Goal: Task Accomplishment & Management: Complete application form

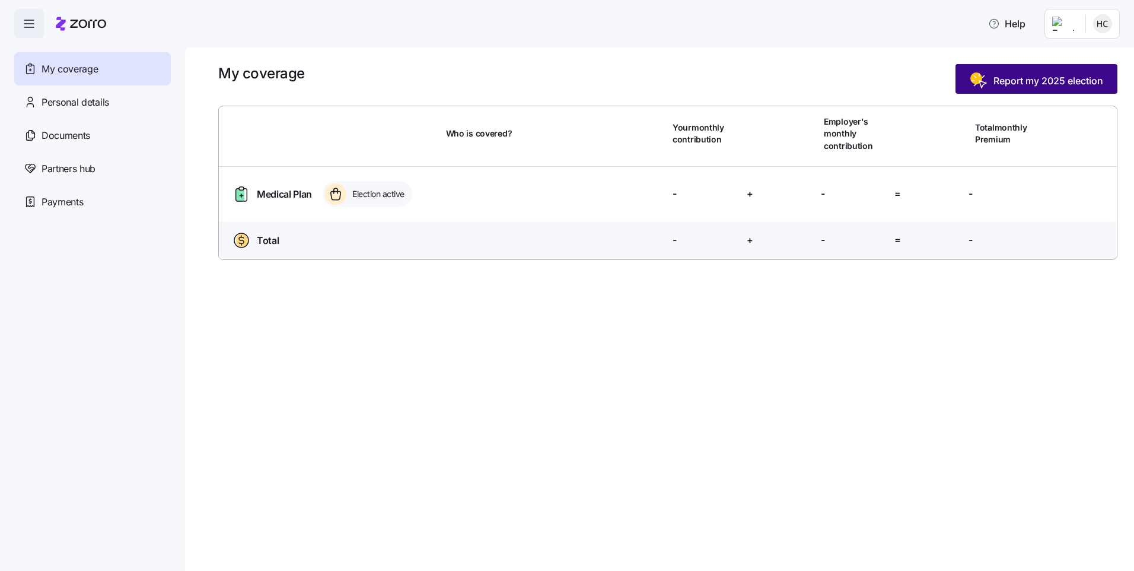
click at [1017, 77] on span "Report my 2025 election" at bounding box center [1049, 81] width 110 height 14
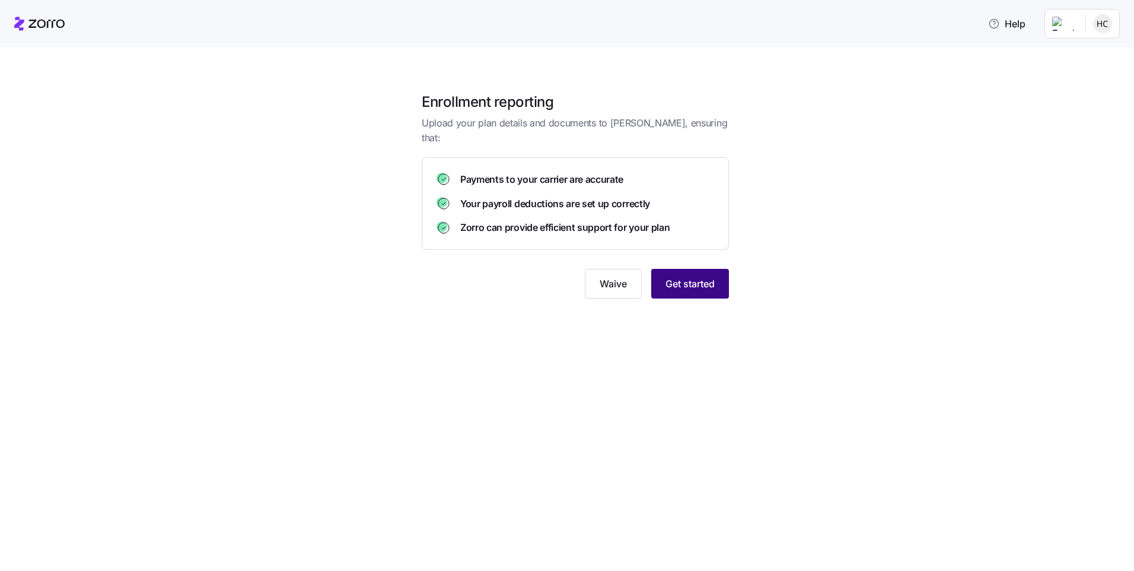
click at [681, 276] on span "Get started" at bounding box center [690, 283] width 49 height 14
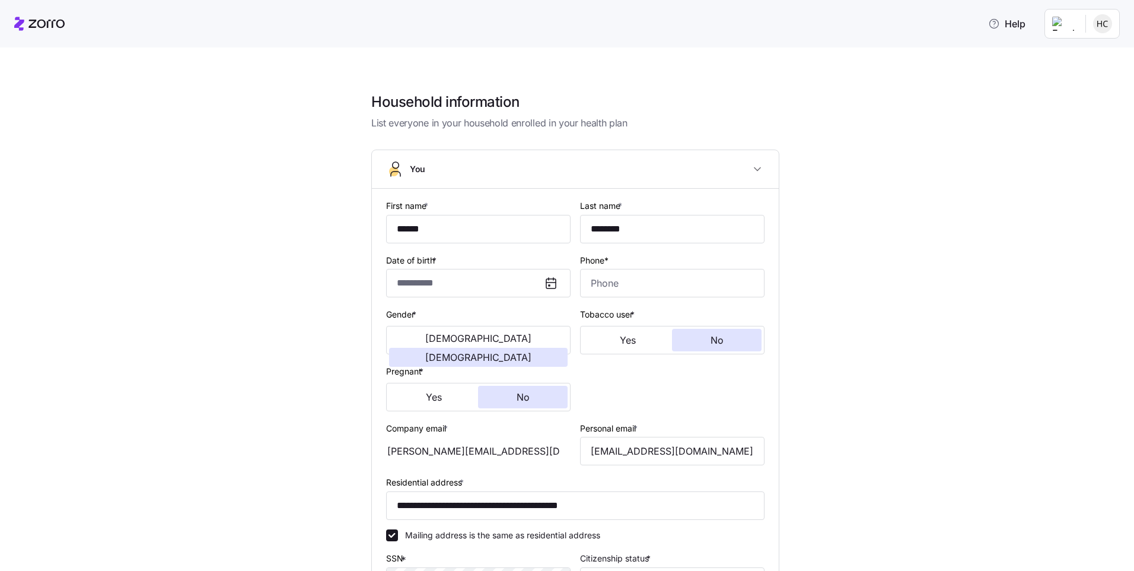
type input "**********"
type input "(859) 512-3796"
type input "US citizen"
type input "Single"
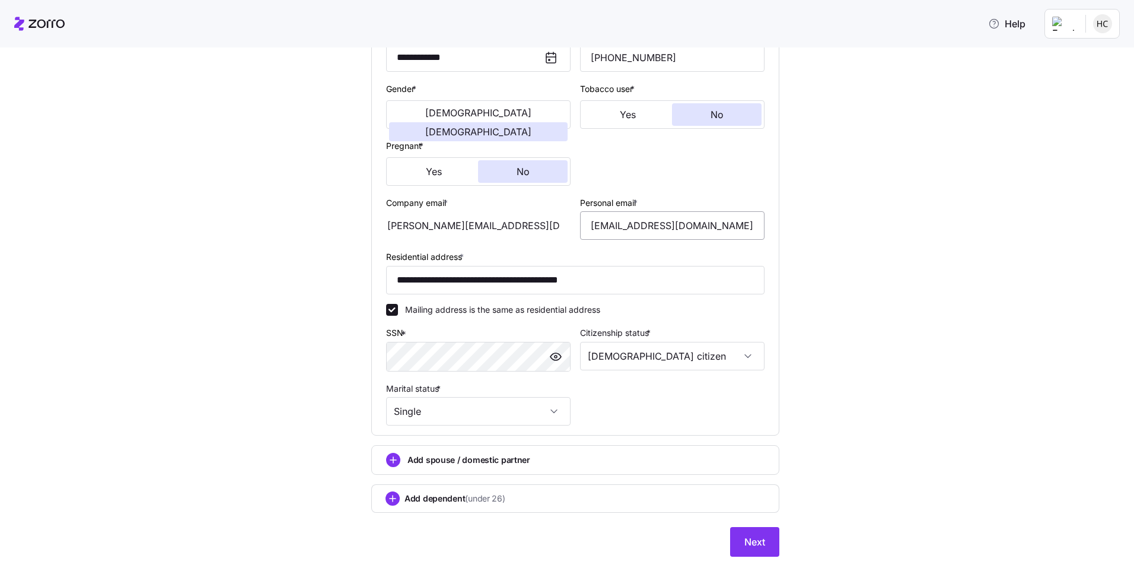
scroll to position [99, 0]
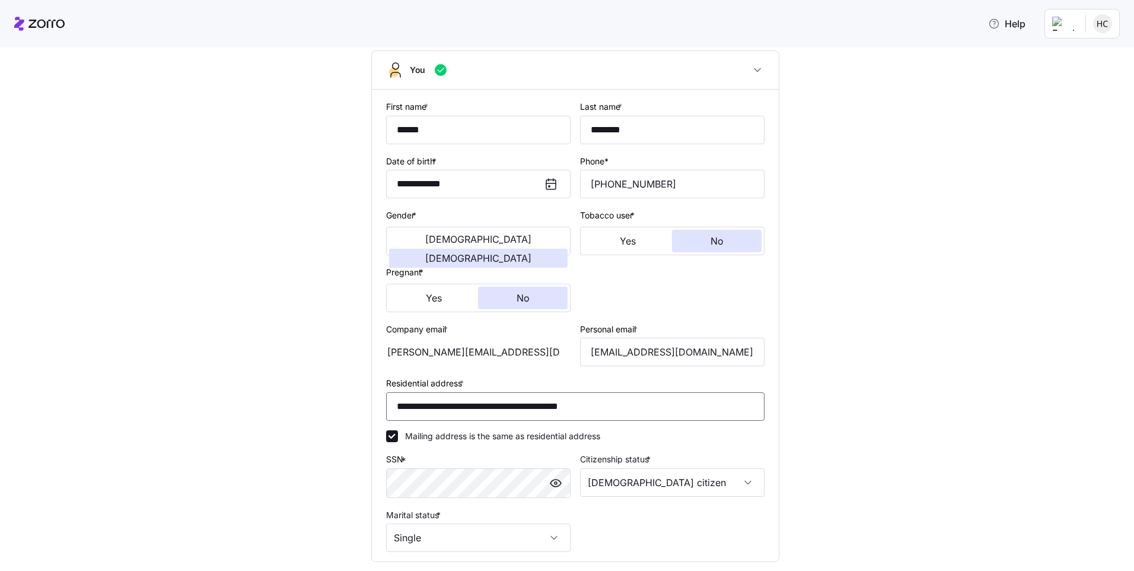
click at [539, 401] on input "**********" at bounding box center [575, 406] width 378 height 28
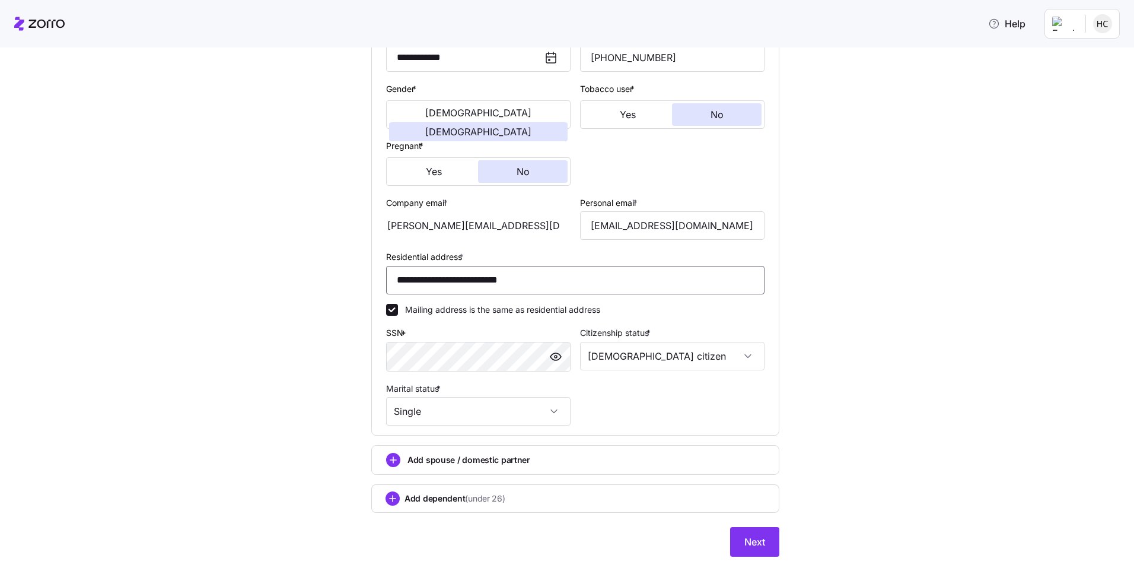
click at [390, 276] on input "**********" at bounding box center [575, 280] width 378 height 28
type input "**********"
click at [757, 556] on button "Next" at bounding box center [754, 542] width 49 height 30
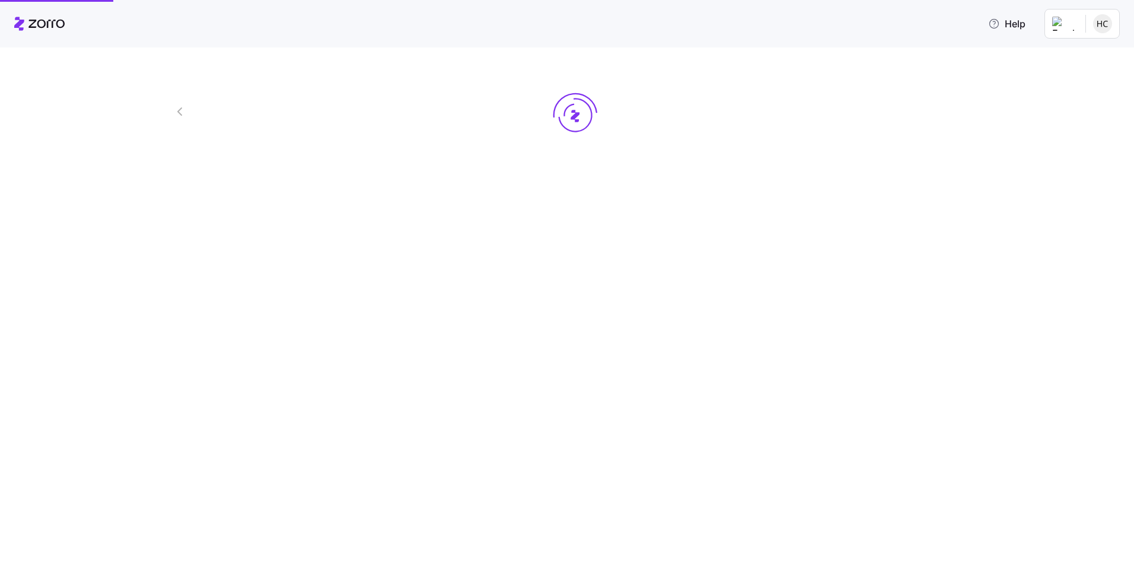
scroll to position [0, 0]
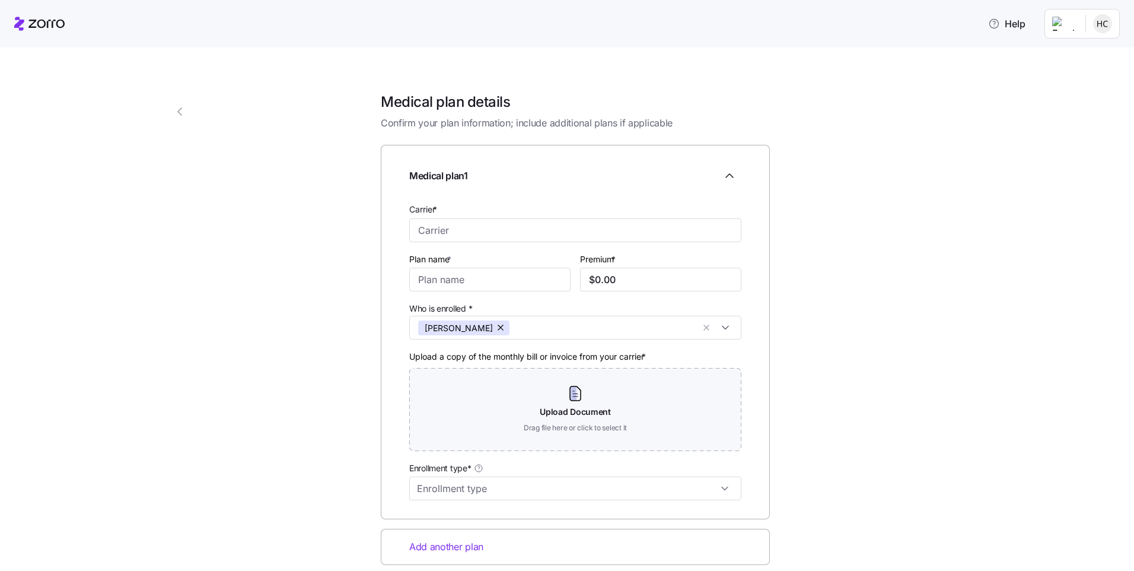
click at [478, 242] on div "Carrier *" at bounding box center [576, 222] width 342 height 50
click at [501, 236] on input "Carrier *" at bounding box center [575, 230] width 332 height 24
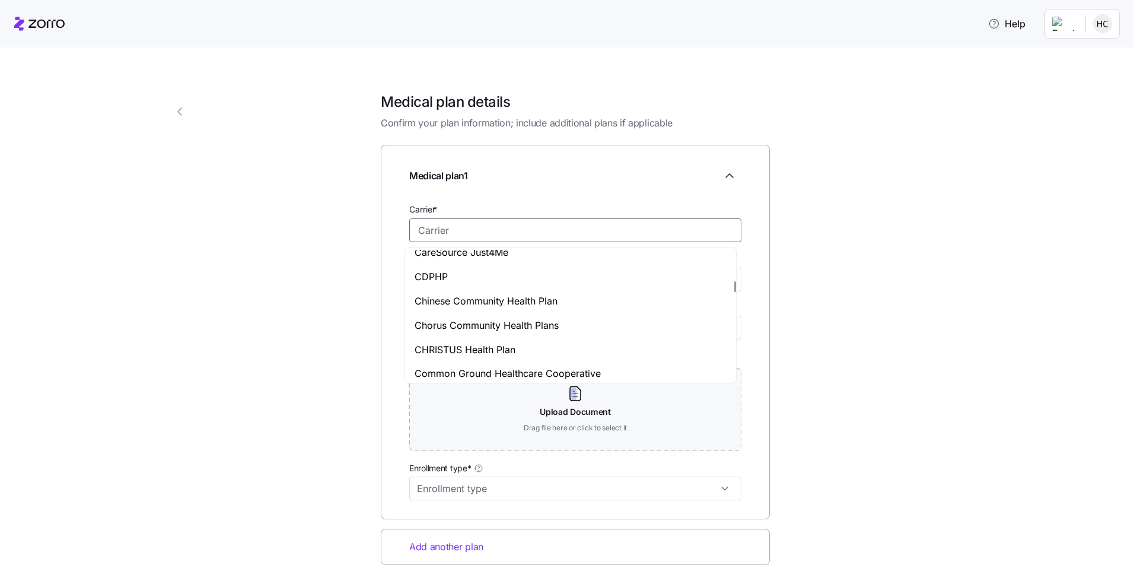
scroll to position [1519, 0]
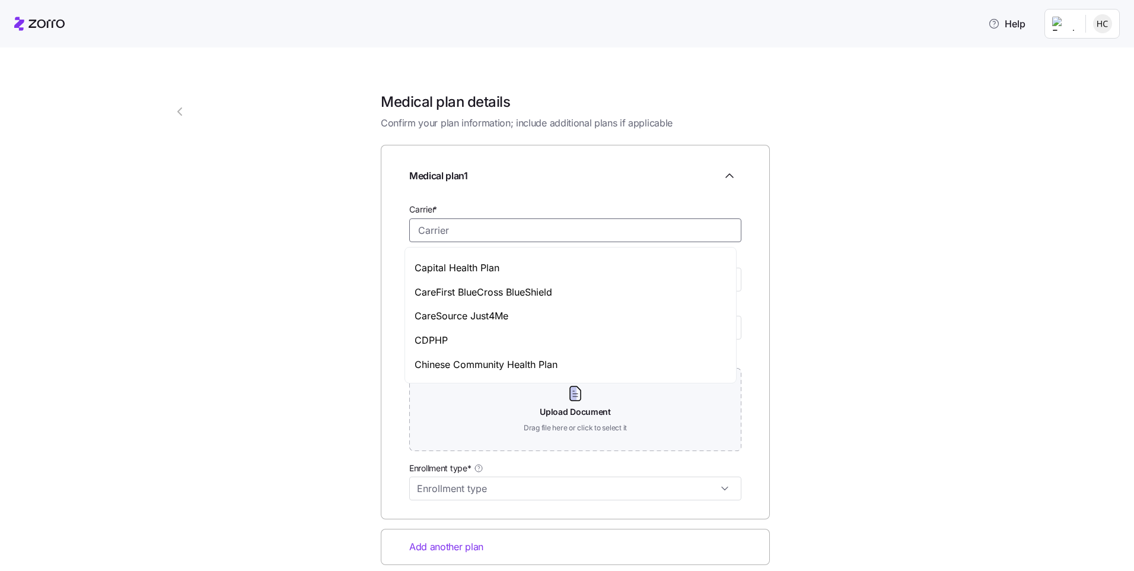
click at [586, 319] on div "CareSource Just4Me" at bounding box center [571, 316] width 326 height 24
type input "CareSource Just4Me"
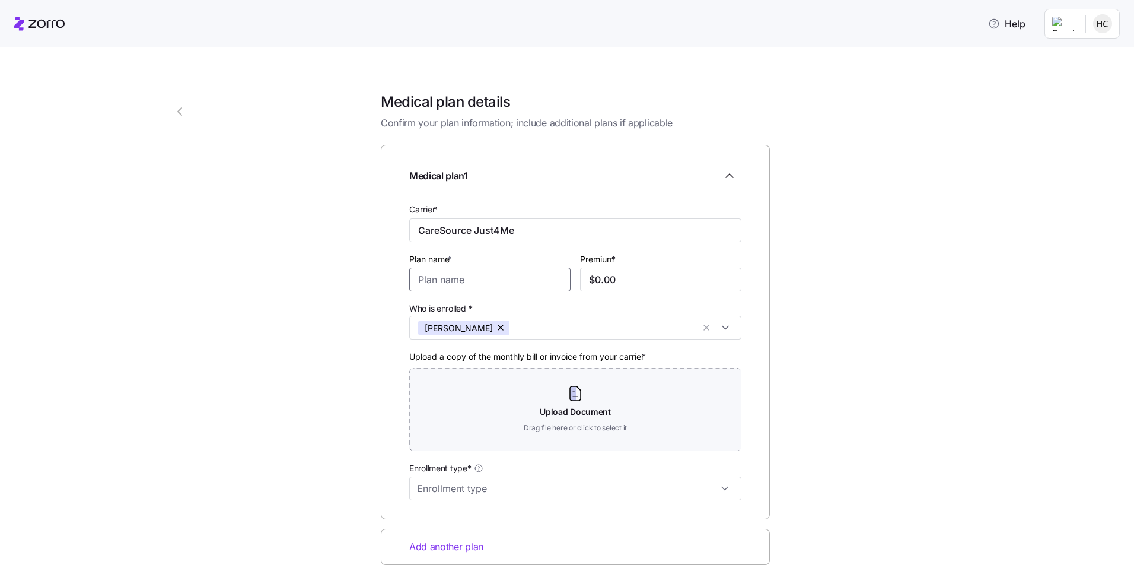
click at [521, 268] on input "Plan name *" at bounding box center [489, 280] width 161 height 24
type input ":"
click at [667, 490] on input "Enrollment type*" at bounding box center [575, 488] width 332 height 24
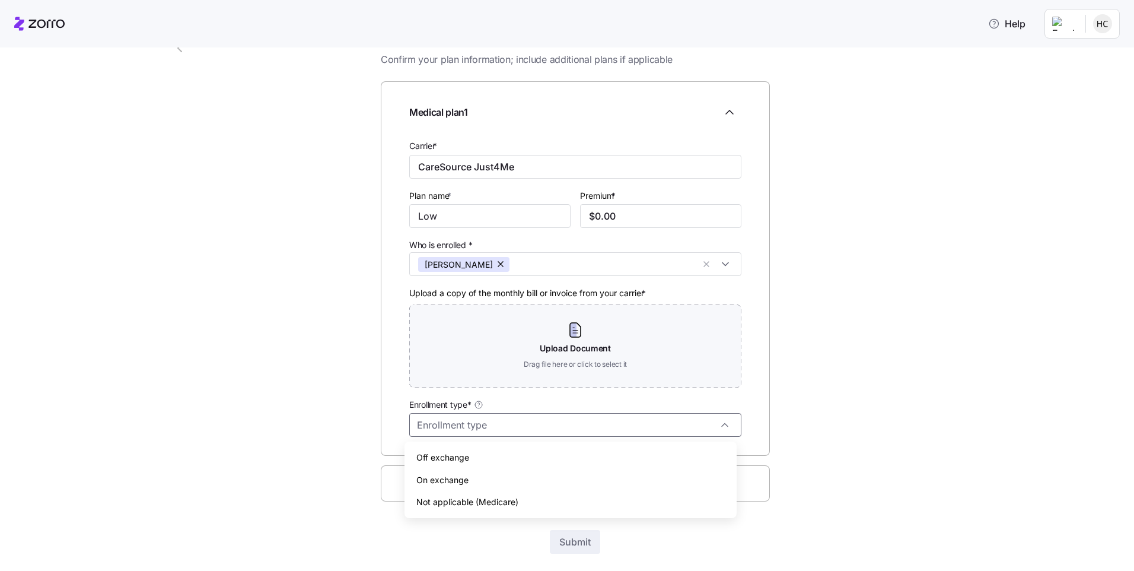
click at [928, 430] on div "2 Medical plan details Confirm your plan information; include additional plans …" at bounding box center [575, 306] width 720 height 572
click at [438, 213] on input "Low" at bounding box center [489, 216] width 161 height 24
type input "Low Premium Silver 6000 $3 Generic Drugs- HMO"
click at [654, 215] on input "$0.00" at bounding box center [660, 216] width 161 height 24
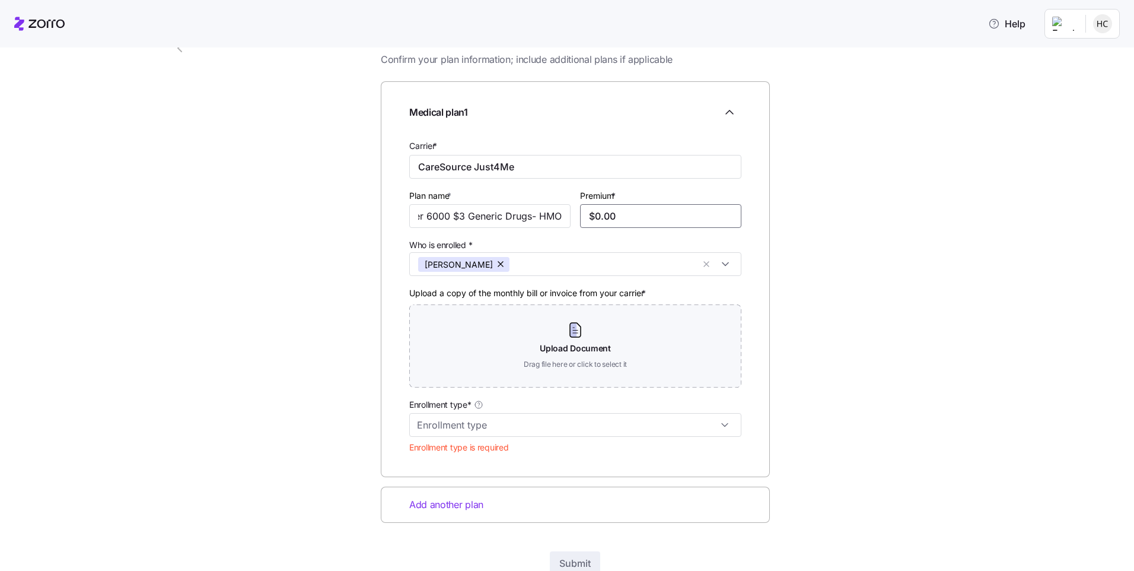
scroll to position [0, 0]
type input "$0.00"
click at [639, 210] on input "$400.00" at bounding box center [660, 216] width 161 height 24
type input "$400.88"
click at [623, 419] on input "Enrollment type*" at bounding box center [575, 425] width 332 height 24
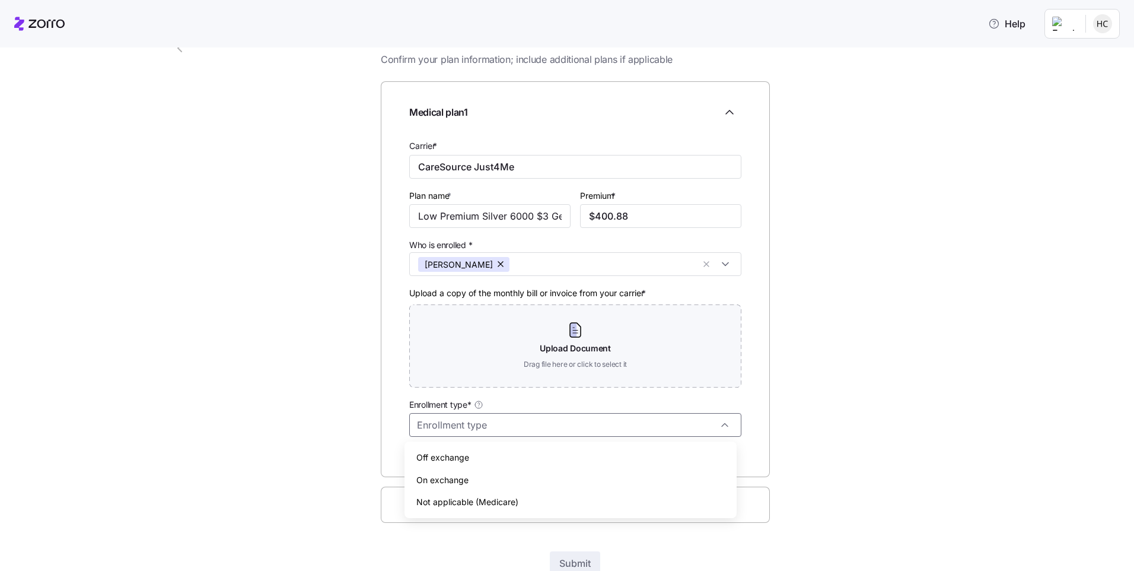
click at [626, 476] on div "On exchange" at bounding box center [570, 480] width 323 height 23
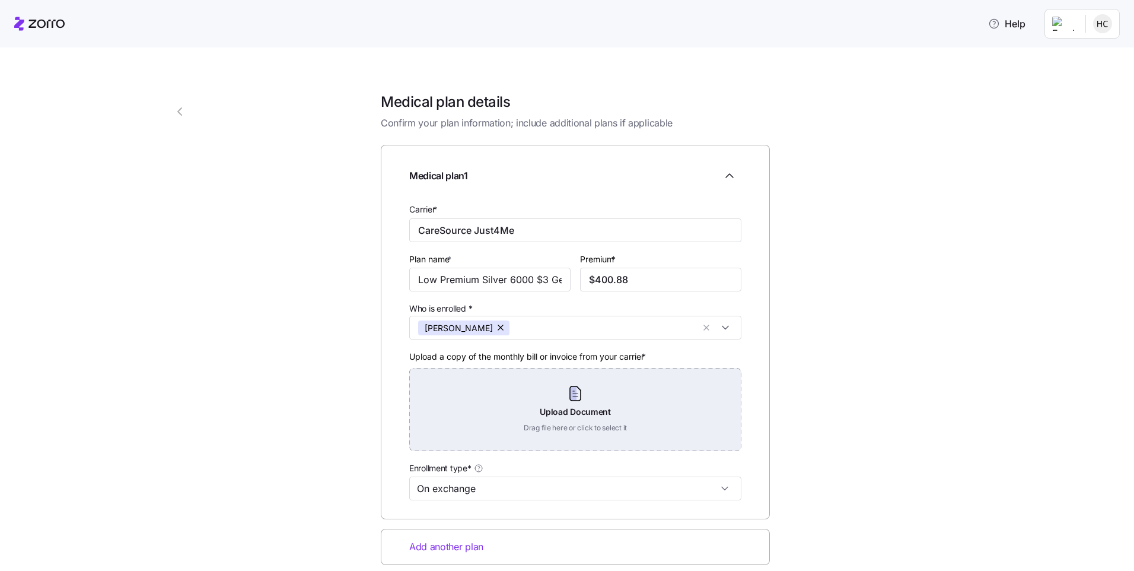
click at [573, 414] on div "Upload Document Drag file here or click to select it" at bounding box center [575, 409] width 332 height 83
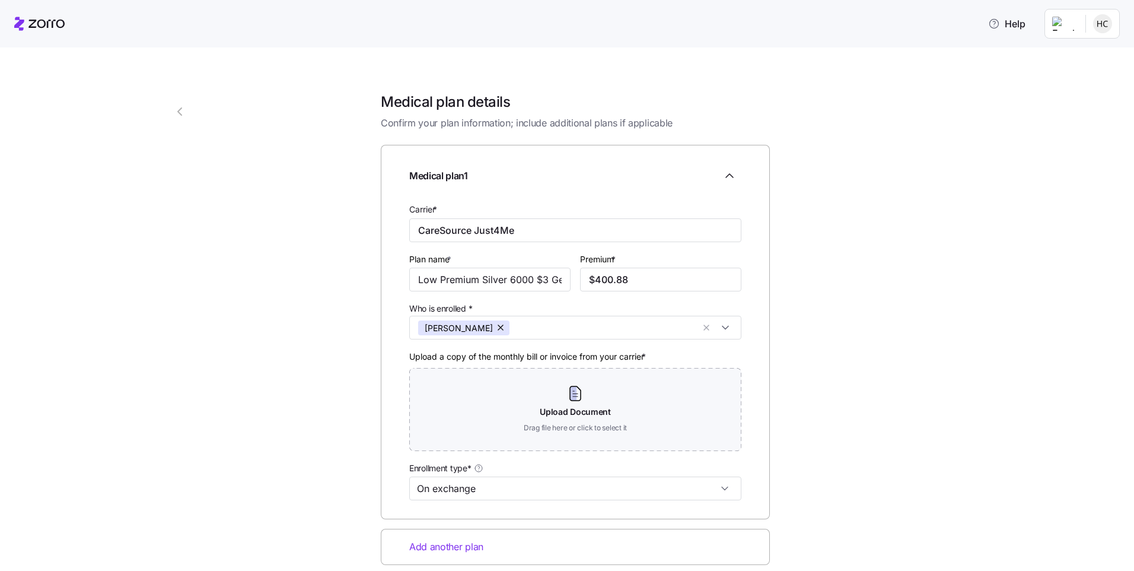
scroll to position [98, 0]
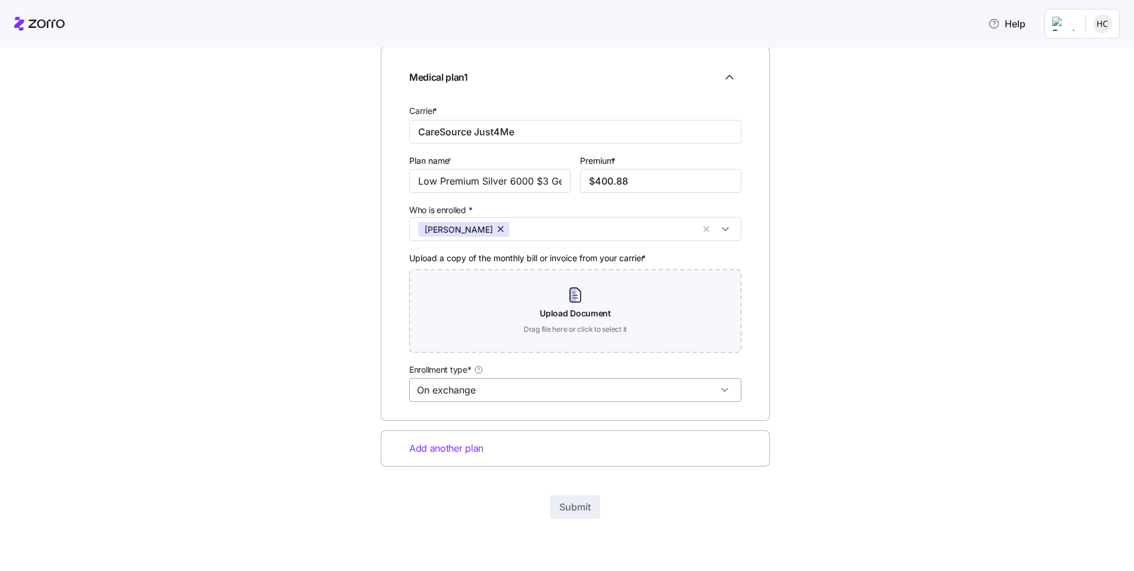
click at [724, 385] on input "On exchange" at bounding box center [575, 390] width 332 height 24
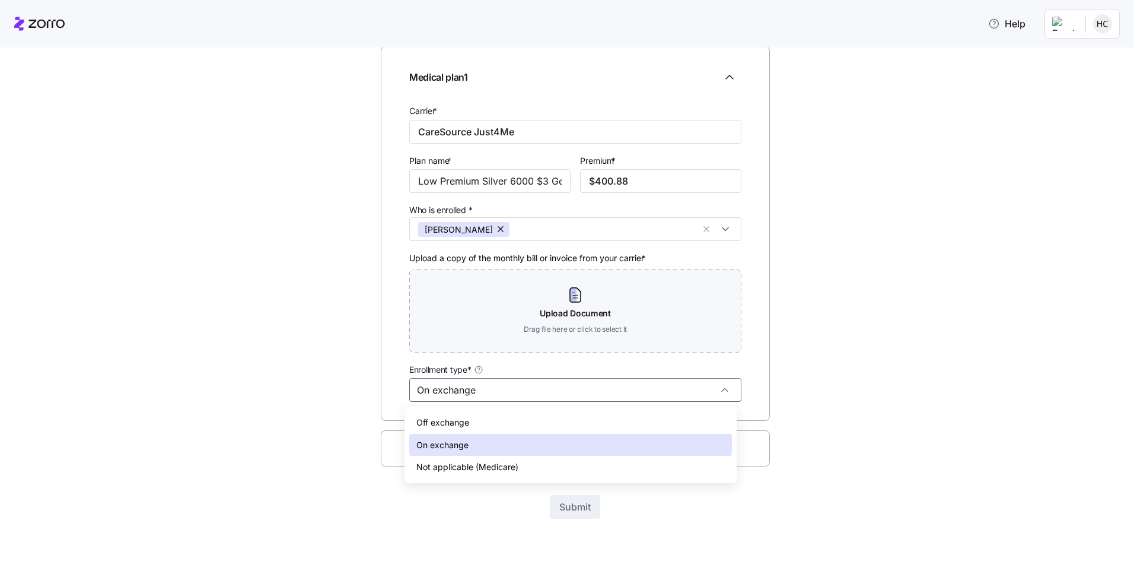
click at [502, 414] on div "Off exchange" at bounding box center [570, 422] width 323 height 23
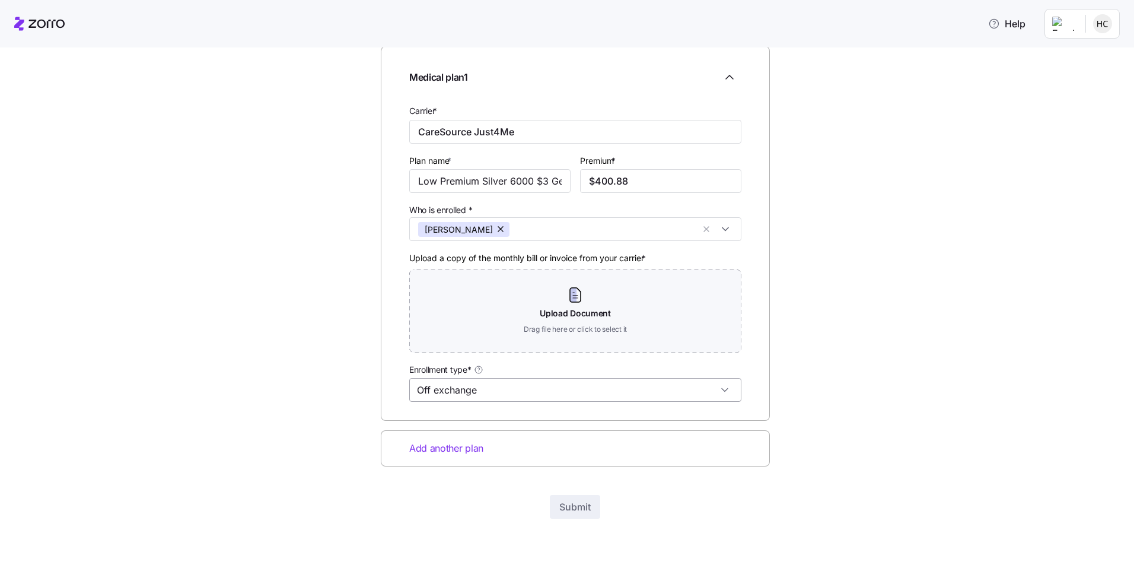
click at [618, 385] on input "Off exchange" at bounding box center [575, 390] width 332 height 24
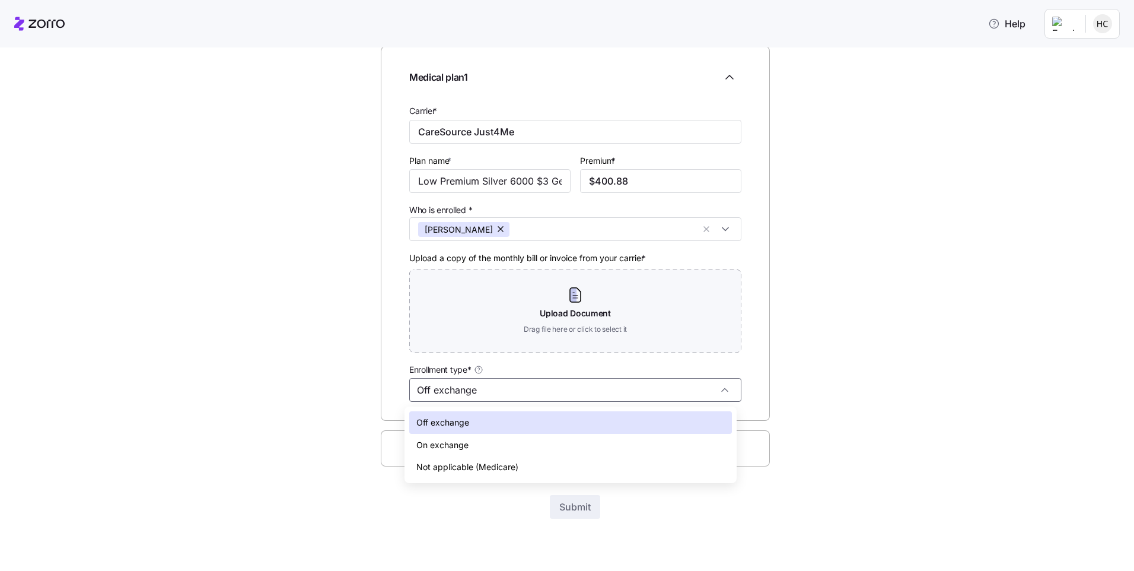
click at [522, 441] on div "On exchange" at bounding box center [570, 445] width 323 height 23
type input "On exchange"
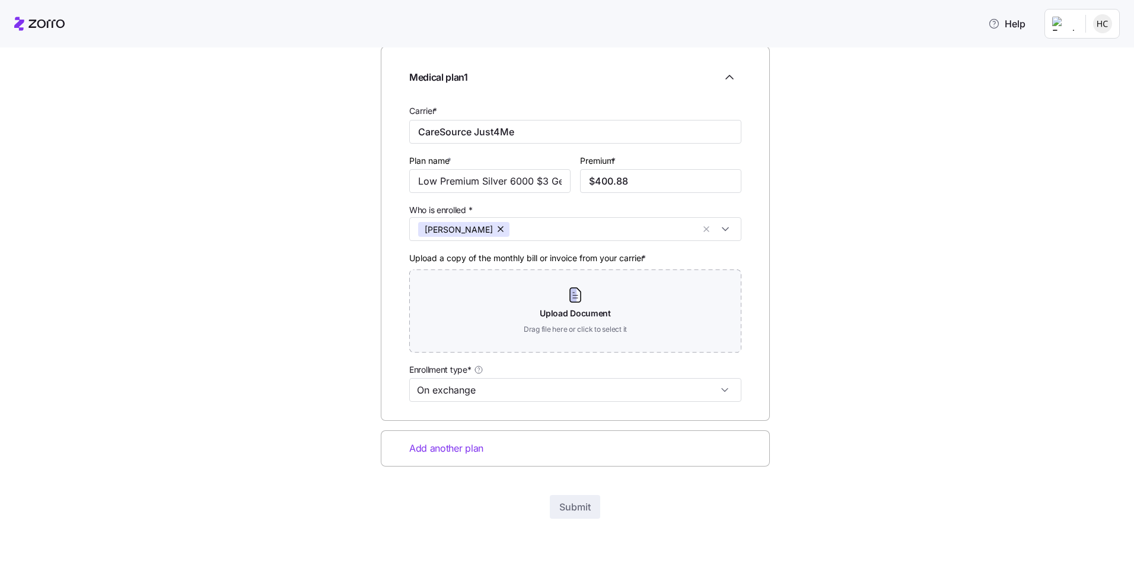
scroll to position [0, 0]
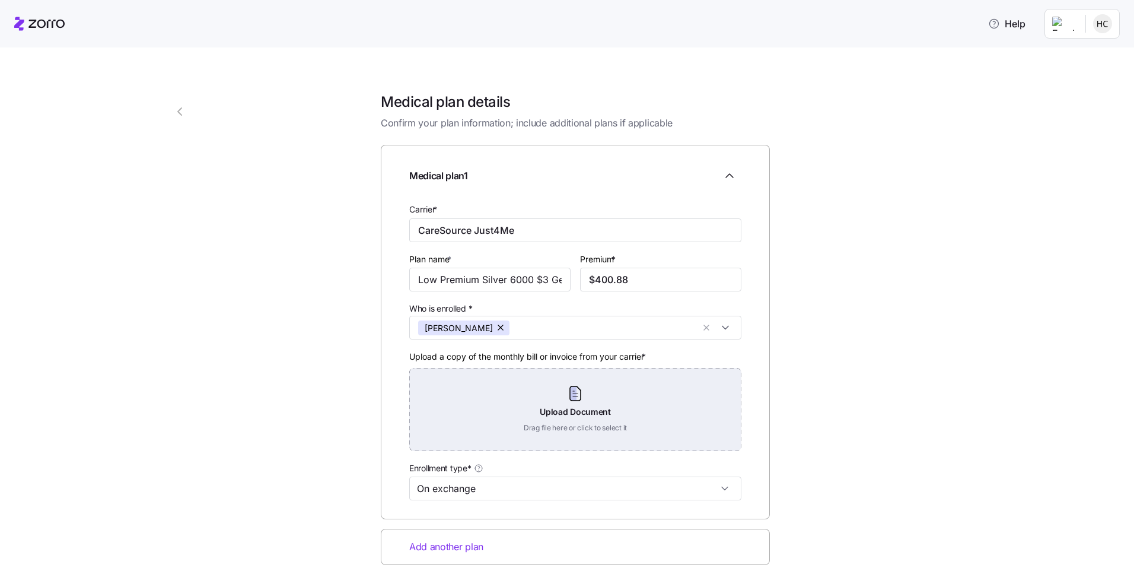
click at [558, 417] on div "Upload Document Drag file here or click to select it" at bounding box center [575, 409] width 332 height 83
click at [524, 435] on div "Upload Document Drag file here or click to select it" at bounding box center [575, 409] width 332 height 83
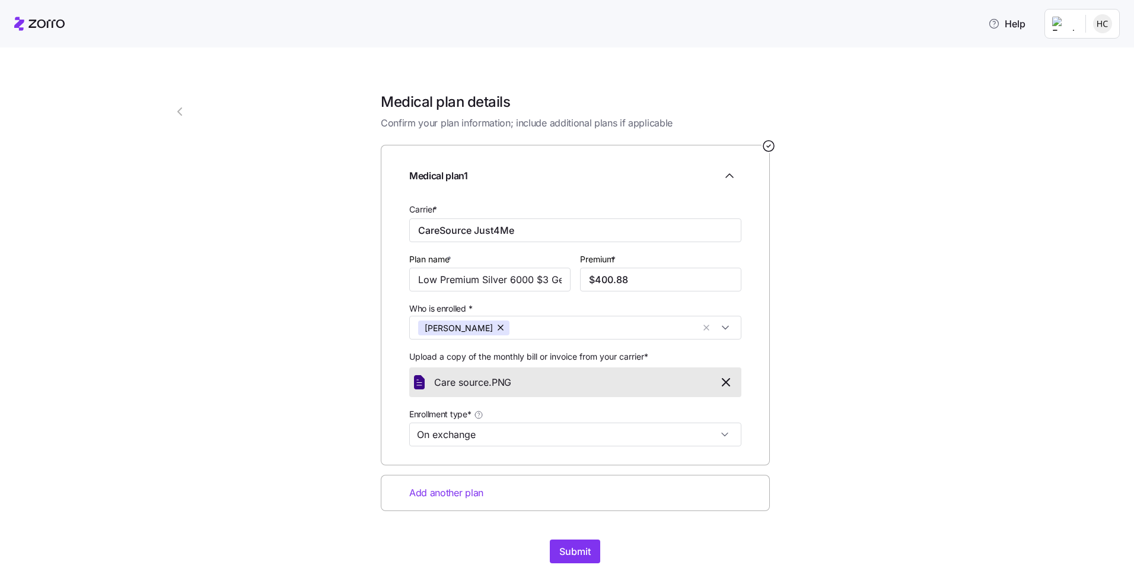
scroll to position [44, 0]
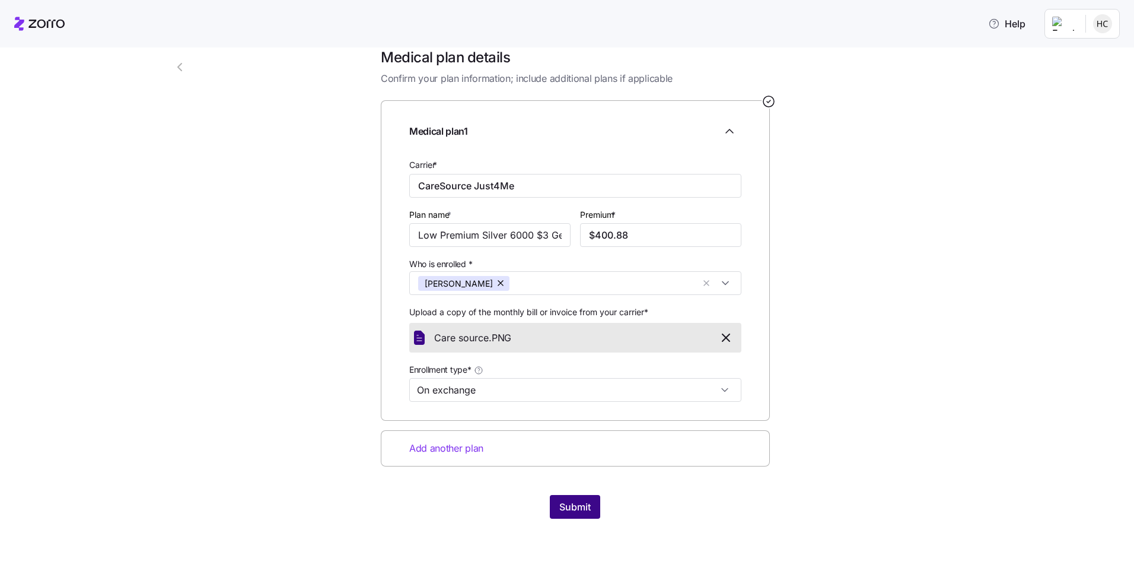
click at [571, 502] on span "Submit" at bounding box center [574, 506] width 31 height 14
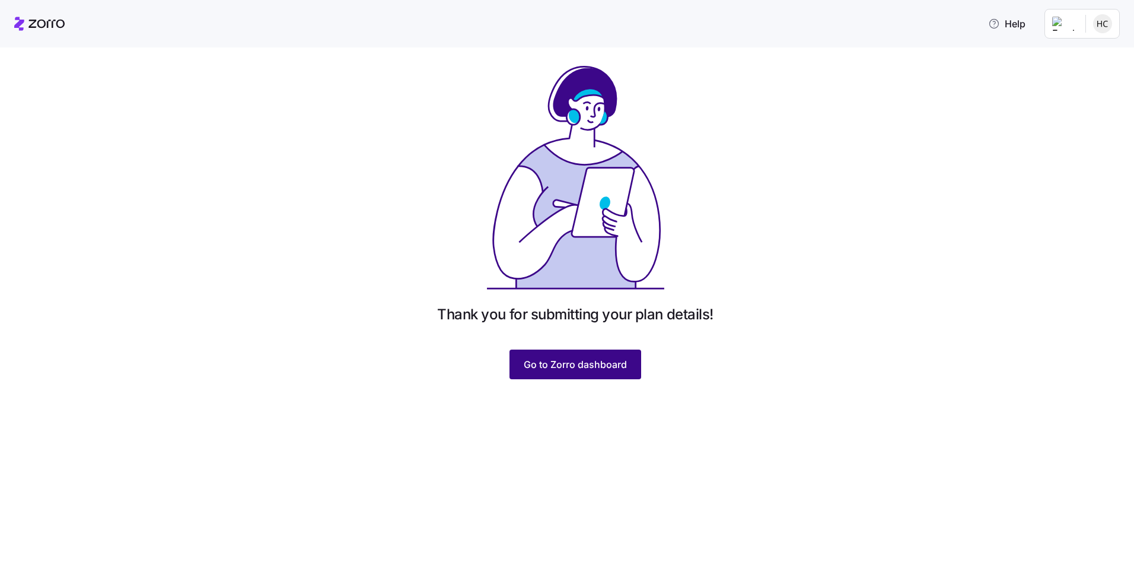
click at [590, 359] on span "Go to Zorro dashboard" at bounding box center [575, 364] width 103 height 14
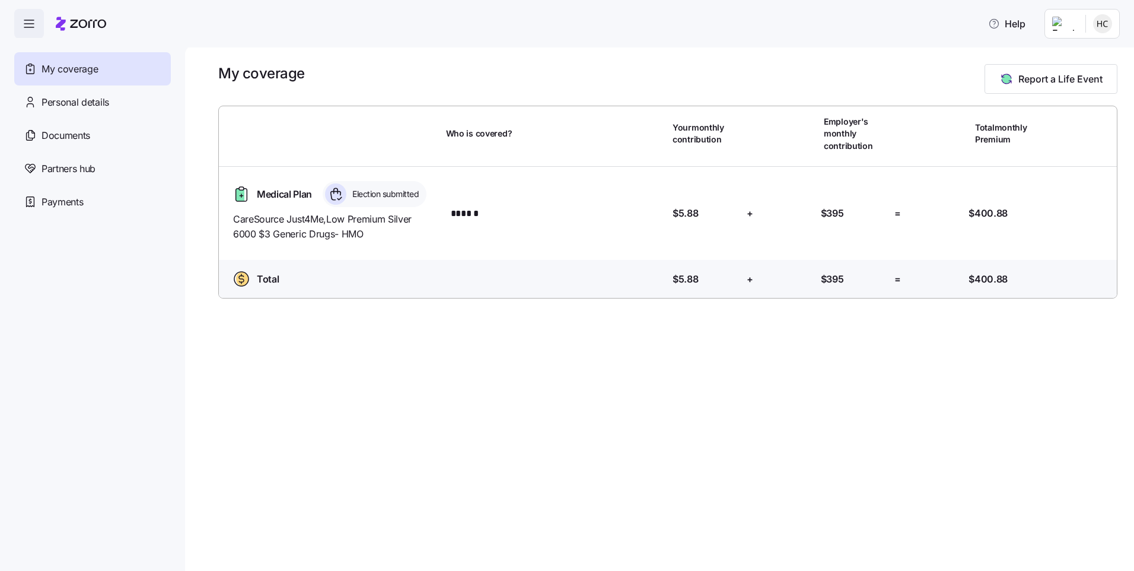
click at [380, 183] on div "Election submitted" at bounding box center [375, 194] width 104 height 26
click at [943, 231] on div "Medical Plan Election submitted CareSource Just4Me , Low Premium Silver 6000 $3…" at bounding box center [668, 213] width 889 height 75
click at [1003, 217] on span "$400.88" at bounding box center [988, 213] width 39 height 15
click at [235, 272] on icon at bounding box center [241, 278] width 19 height 19
click at [97, 102] on span "Personal details" at bounding box center [76, 102] width 68 height 15
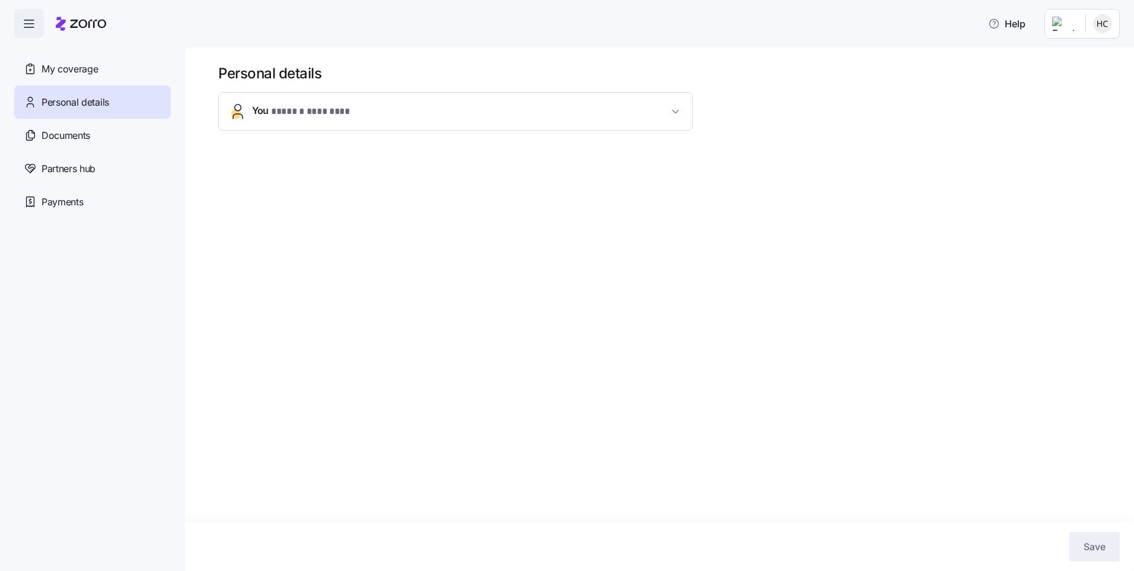
click at [333, 111] on span "* ****** ******** *" at bounding box center [313, 111] width 84 height 15
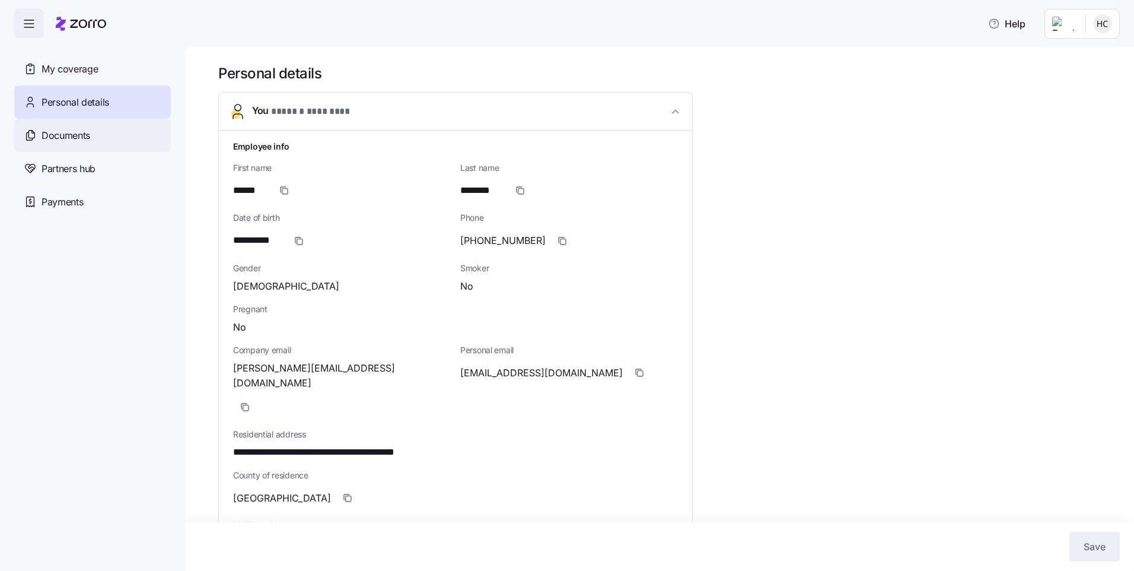
click at [94, 134] on div "Documents" at bounding box center [92, 135] width 157 height 33
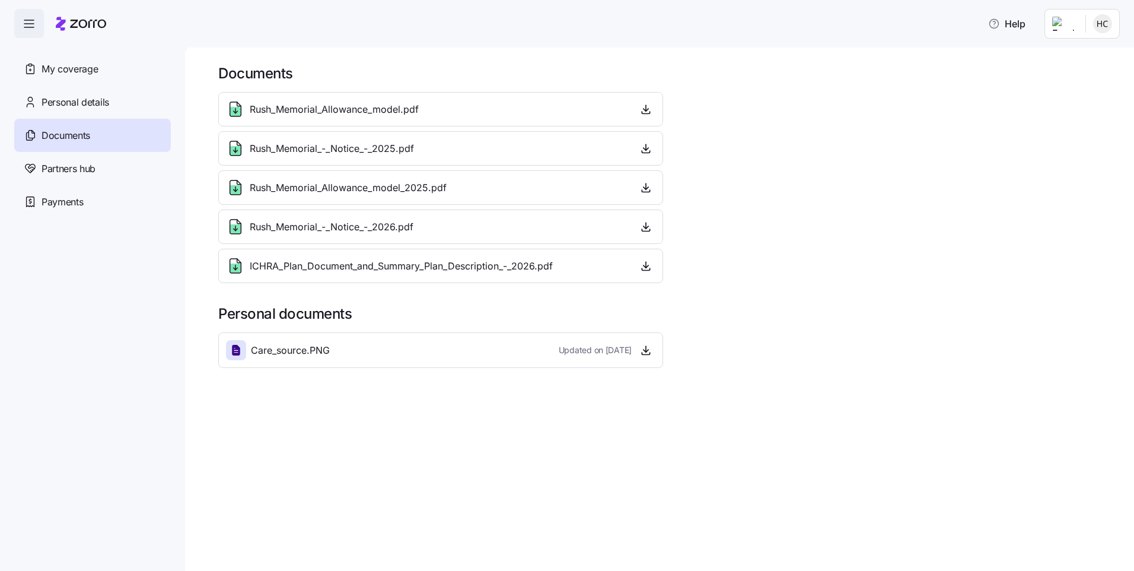
click at [284, 367] on div "Care_source.PNG Updated on 10/13/2025" at bounding box center [440, 350] width 445 height 36
click at [279, 352] on span "Care_source.PNG" at bounding box center [290, 350] width 79 height 15
click at [85, 179] on div "Partners hub" at bounding box center [92, 168] width 157 height 33
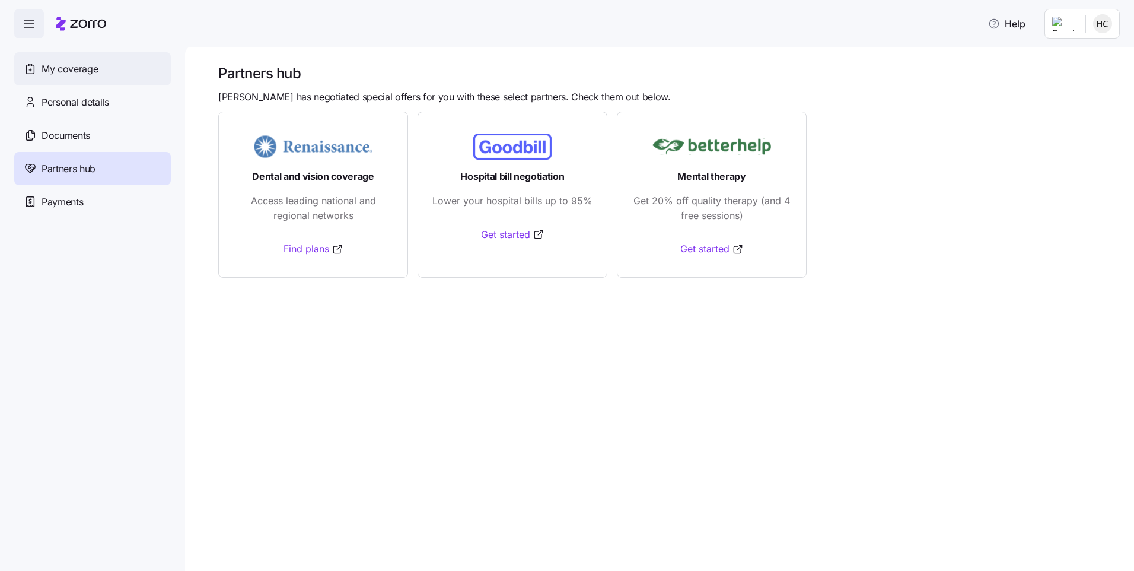
click at [56, 75] on span "My coverage" at bounding box center [70, 69] width 56 height 15
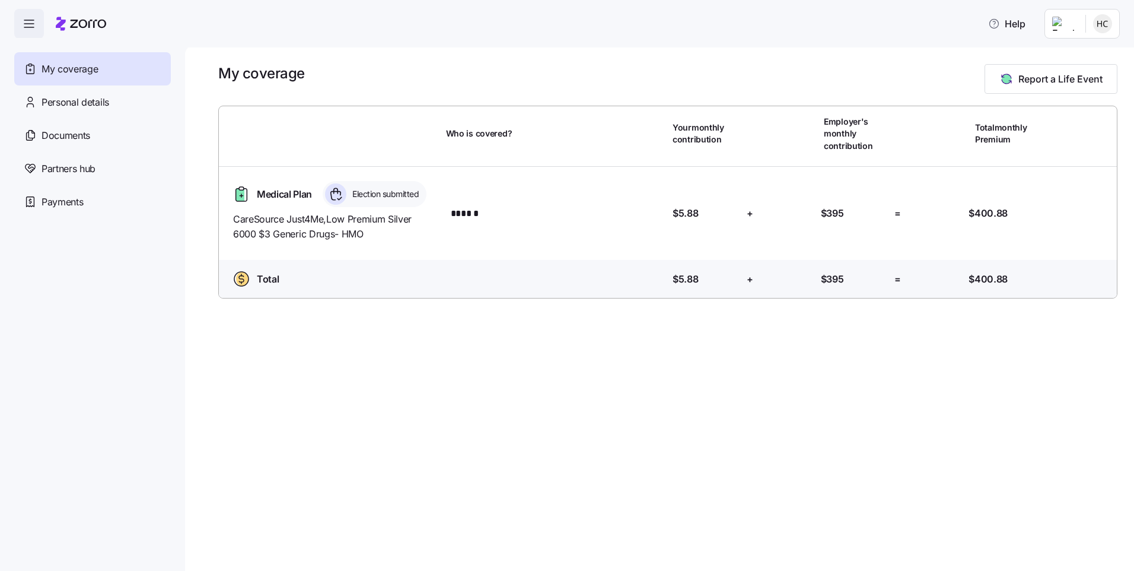
click at [1092, 29] on html "Help My coverage Personal details Documents Partners hub Payments My coverage R…" at bounding box center [567, 282] width 1134 height 564
click at [1069, 57] on div "My settings" at bounding box center [1079, 55] width 62 height 13
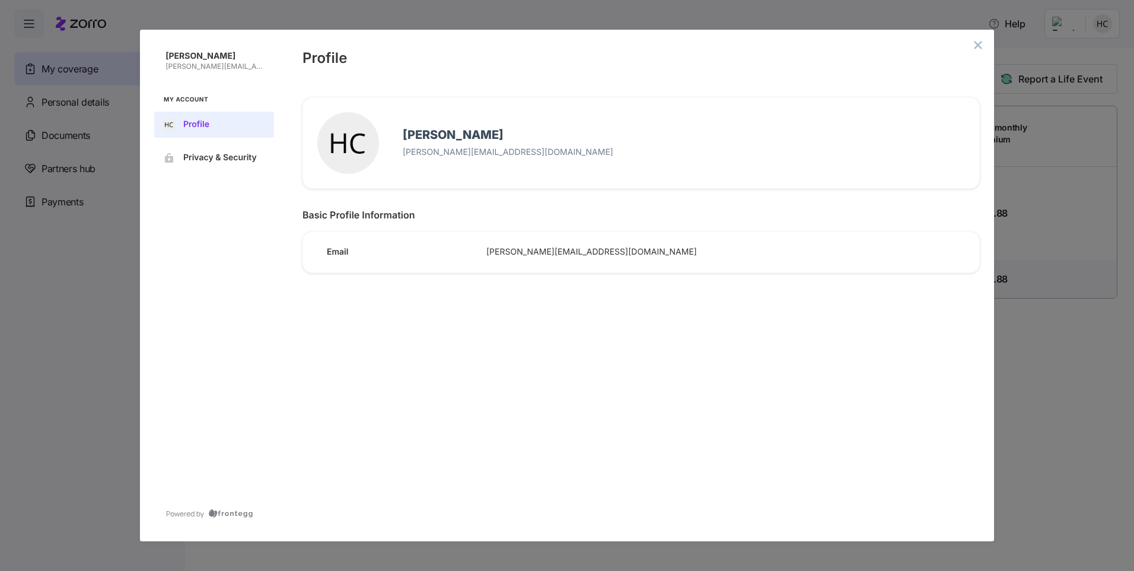
click at [47, 111] on div "Hannah Chancery hannah.chancery@rushmemorial.com My Account Profile Privacy & S…" at bounding box center [567, 285] width 1134 height 571
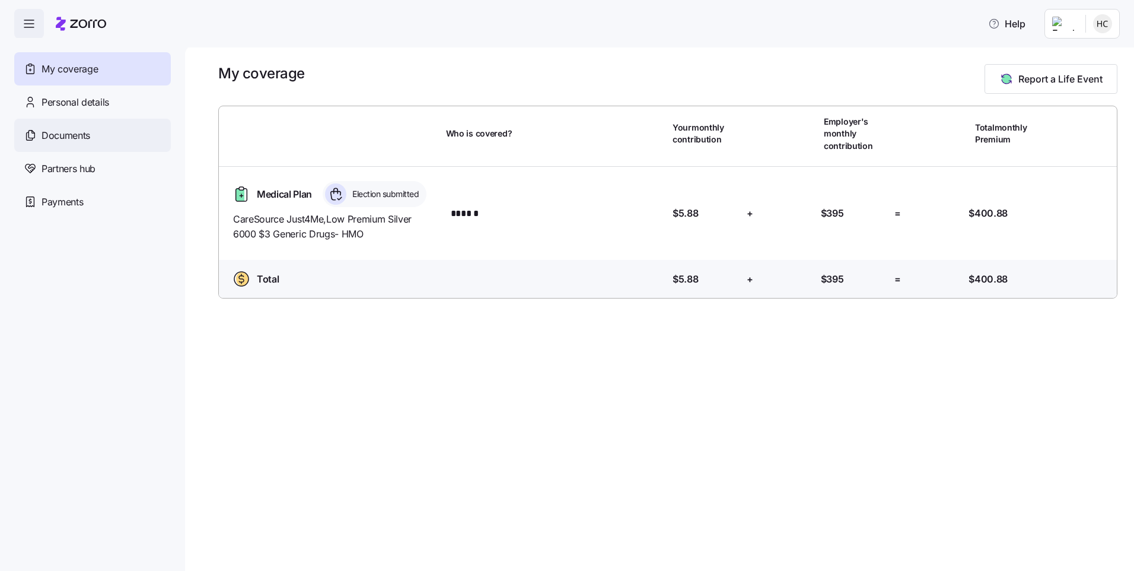
click at [89, 139] on span "Documents" at bounding box center [66, 135] width 49 height 15
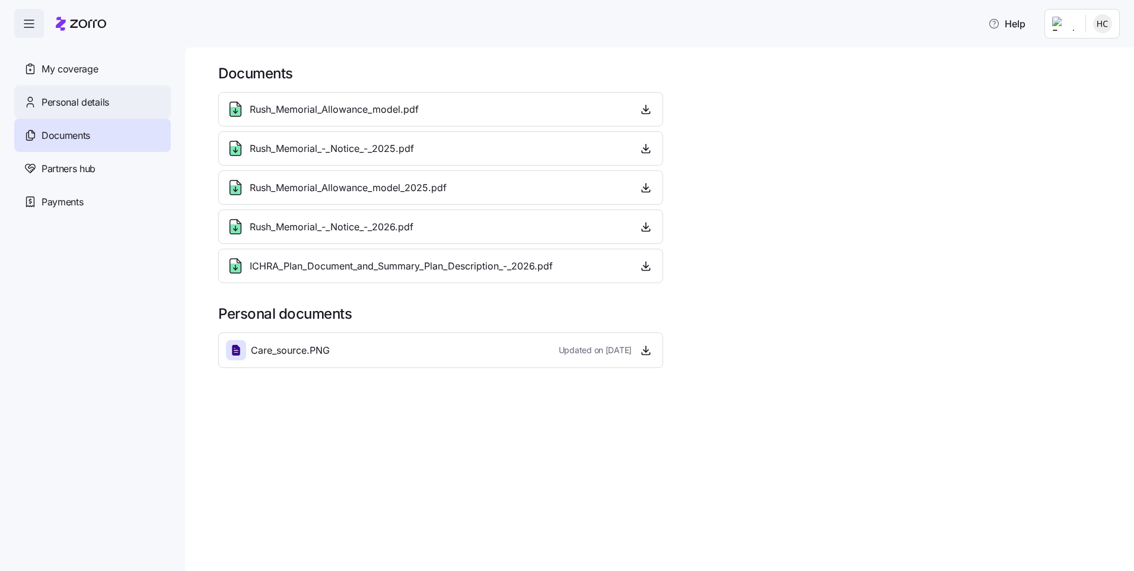
click at [103, 104] on span "Personal details" at bounding box center [76, 102] width 68 height 15
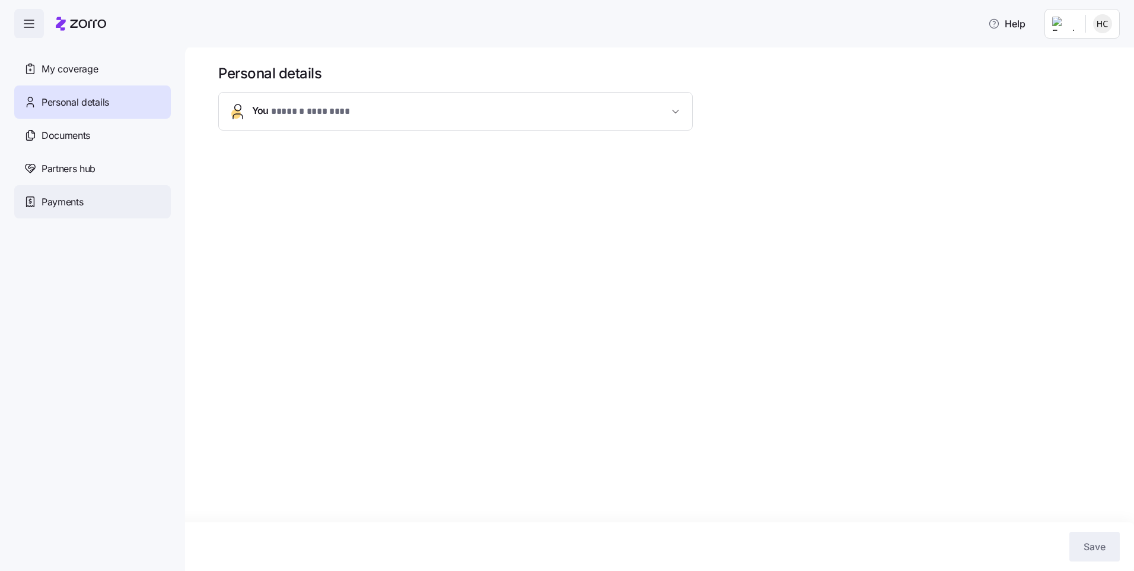
click at [71, 186] on div "Payments" at bounding box center [92, 201] width 157 height 33
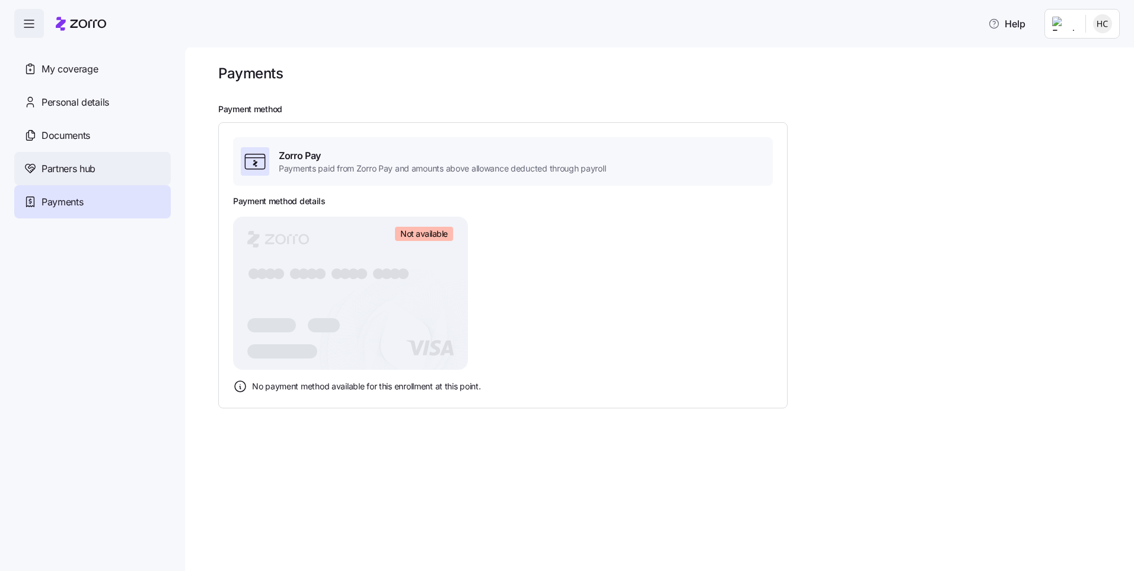
click at [75, 158] on div "Partners hub" at bounding box center [92, 168] width 157 height 33
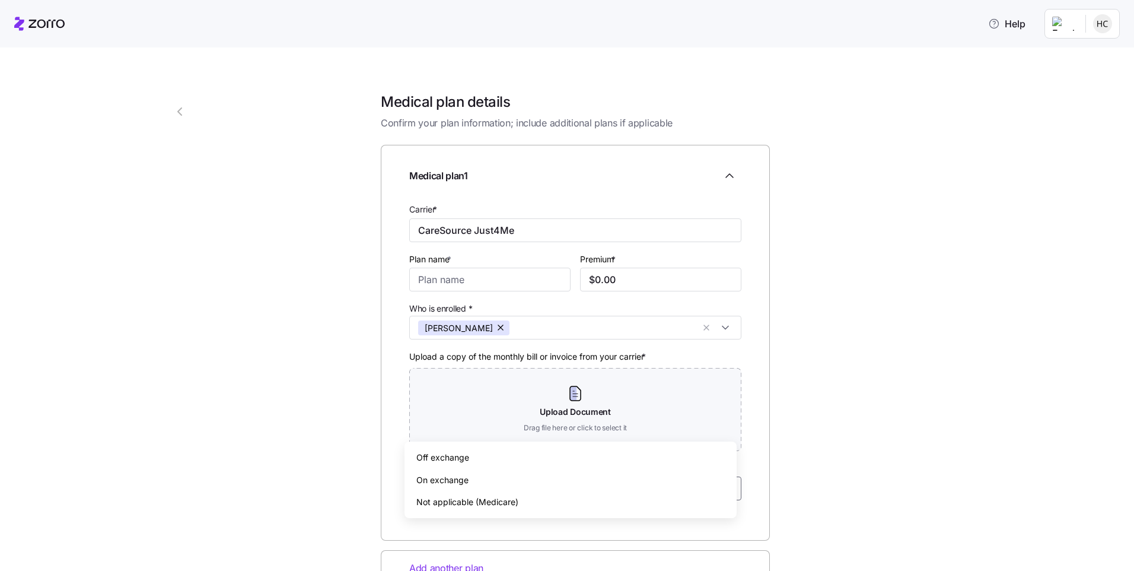
scroll to position [120, 0]
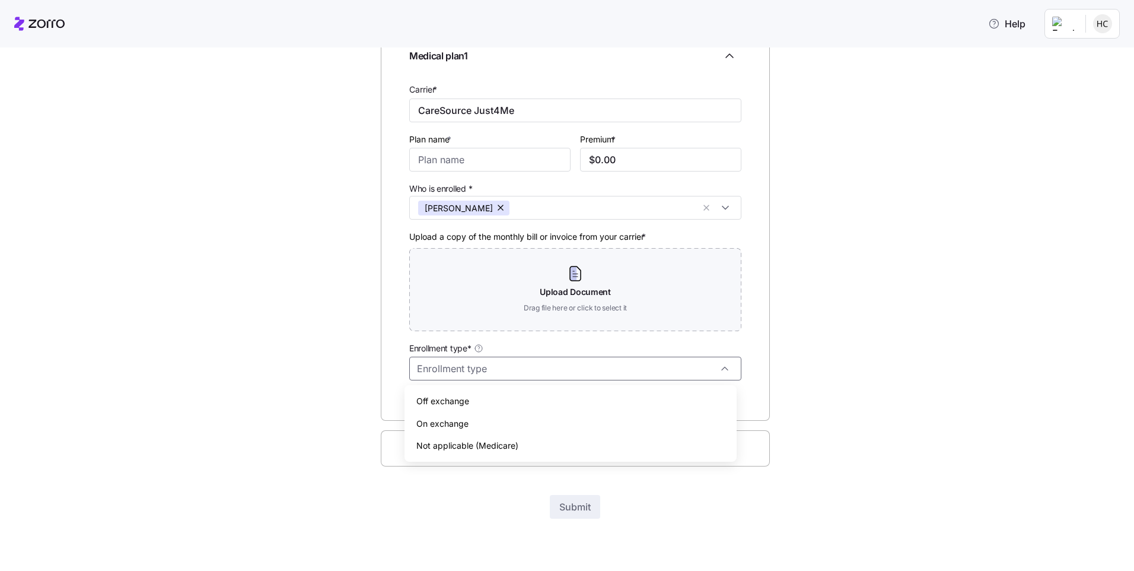
click at [909, 362] on div "2 Medical plan details Confirm your plan information; include additional plans …" at bounding box center [575, 259] width 720 height 593
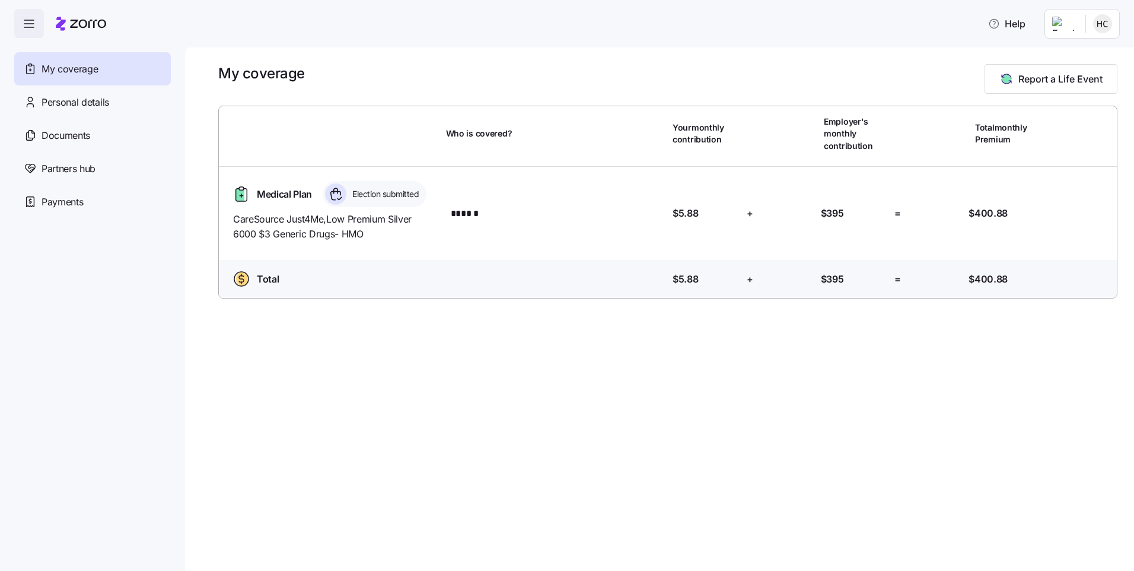
click at [351, 193] on span "Election submitted" at bounding box center [384, 194] width 70 height 12
